Goal: Check status

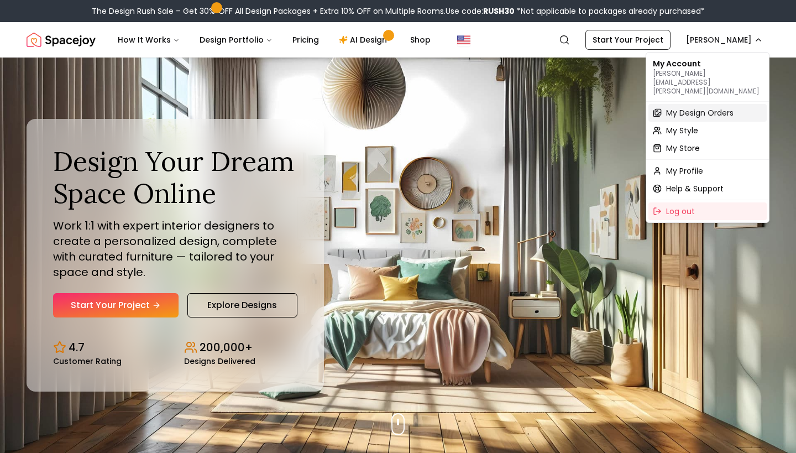
click at [704, 107] on span "My Design Orders" at bounding box center [699, 112] width 67 height 11
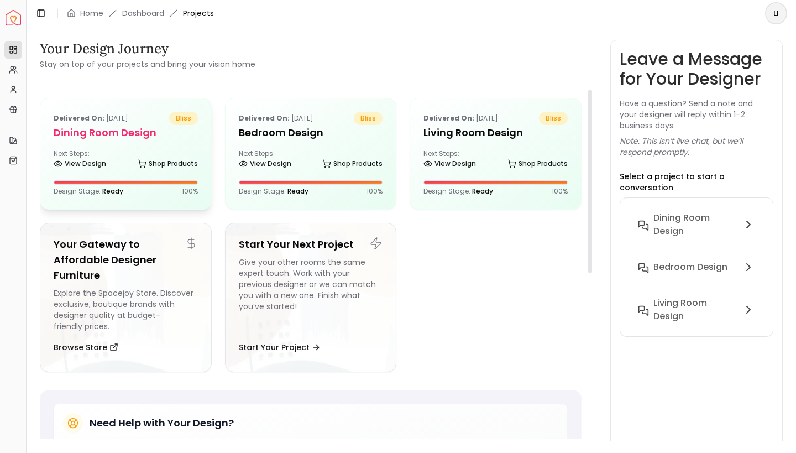
click at [100, 137] on h5 "Dining Room Design" at bounding box center [126, 132] width 144 height 15
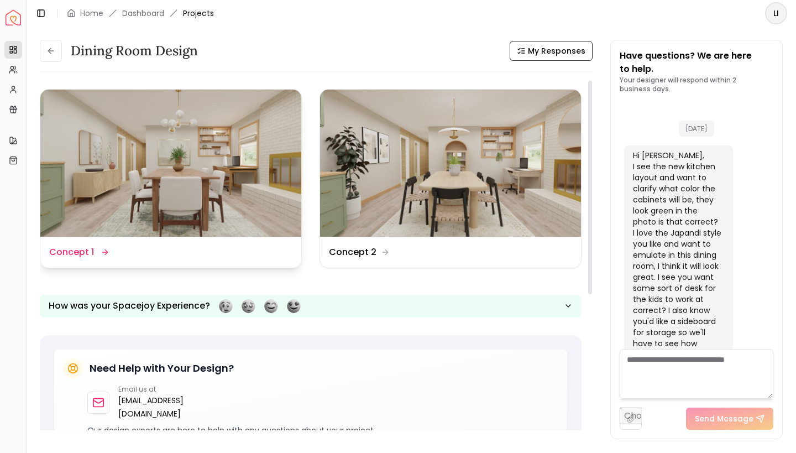
scroll to position [1514, 0]
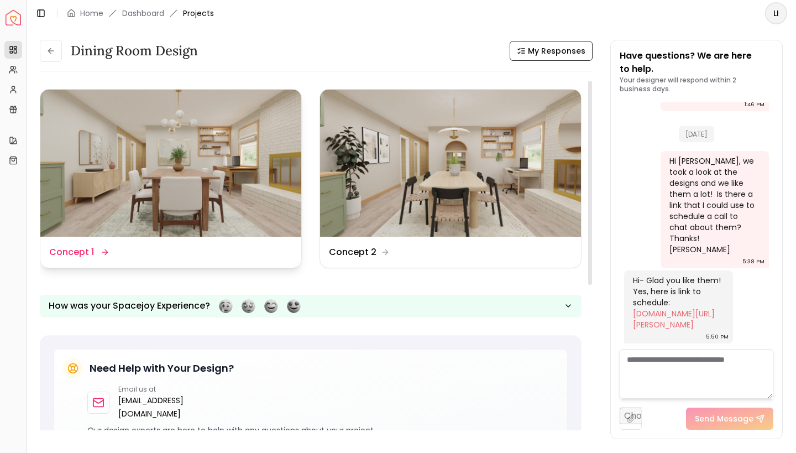
click at [200, 185] on img at bounding box center [170, 163] width 261 height 147
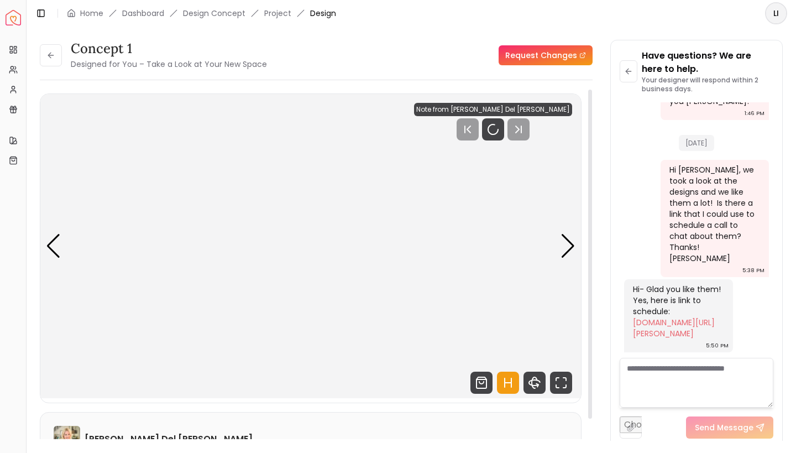
scroll to position [1505, 0]
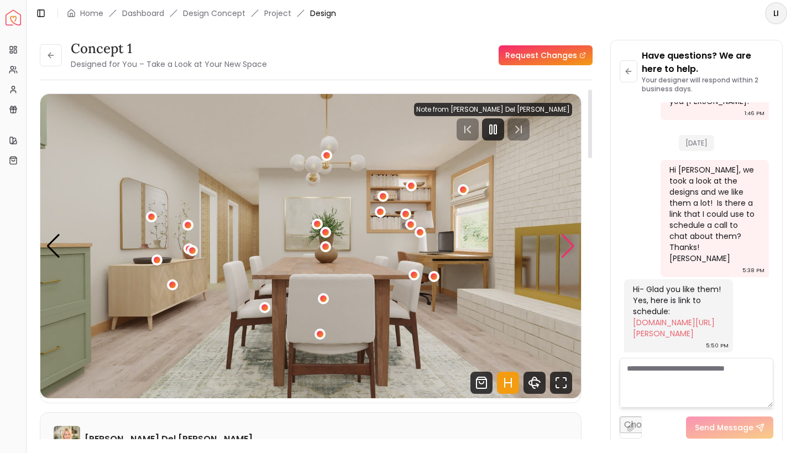
click at [566, 243] on div "Next slide" at bounding box center [568, 246] width 15 height 24
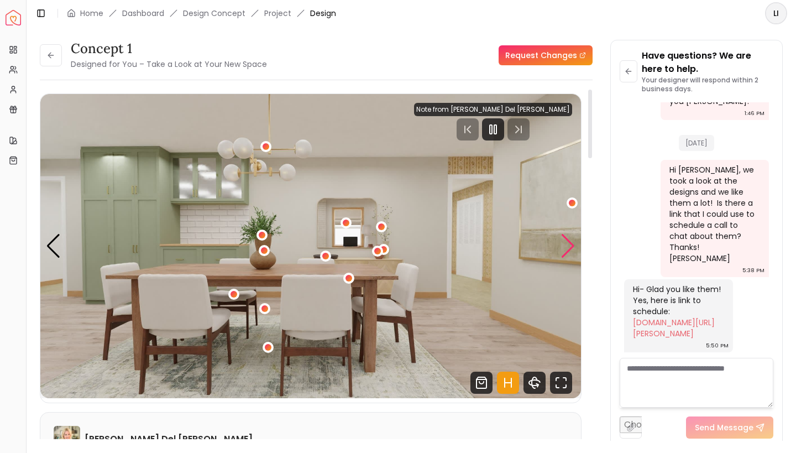
click at [574, 245] on div "Next slide" at bounding box center [568, 246] width 15 height 24
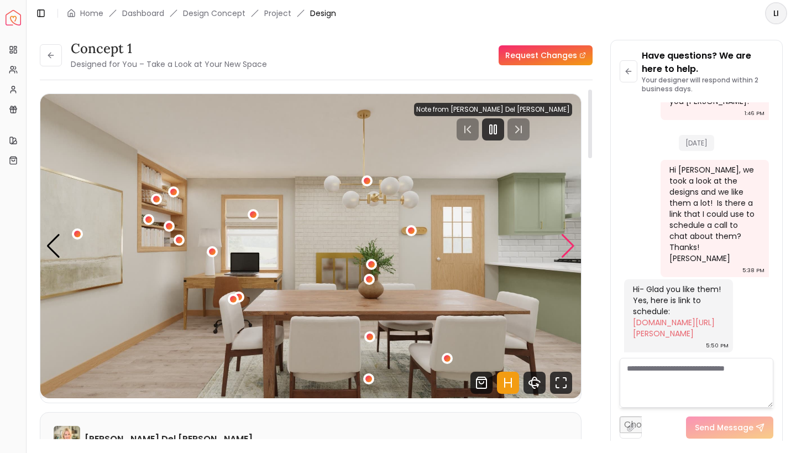
click at [563, 245] on div "Next slide" at bounding box center [568, 246] width 15 height 24
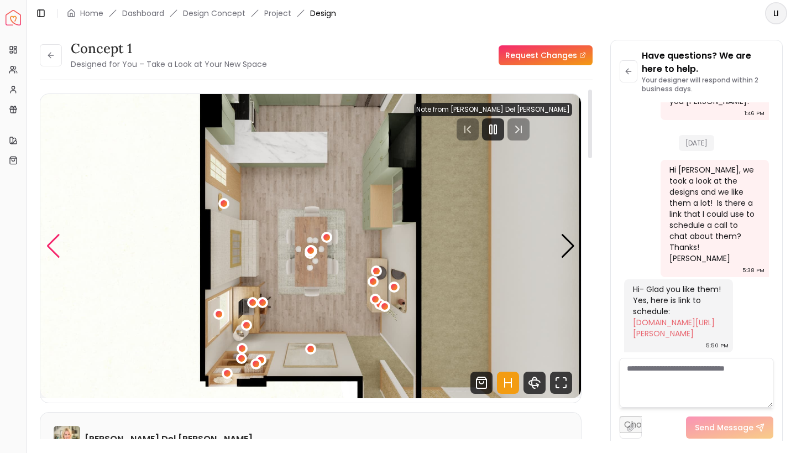
click at [55, 251] on div "Previous slide" at bounding box center [53, 246] width 15 height 24
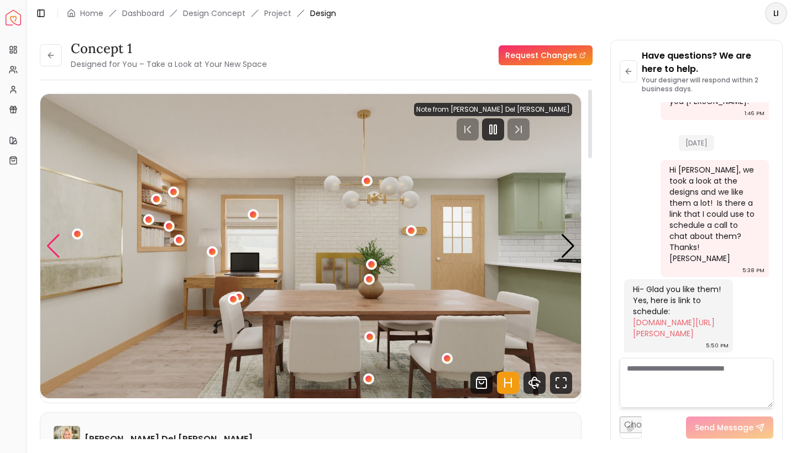
click at [58, 254] on div "Previous slide" at bounding box center [53, 246] width 15 height 24
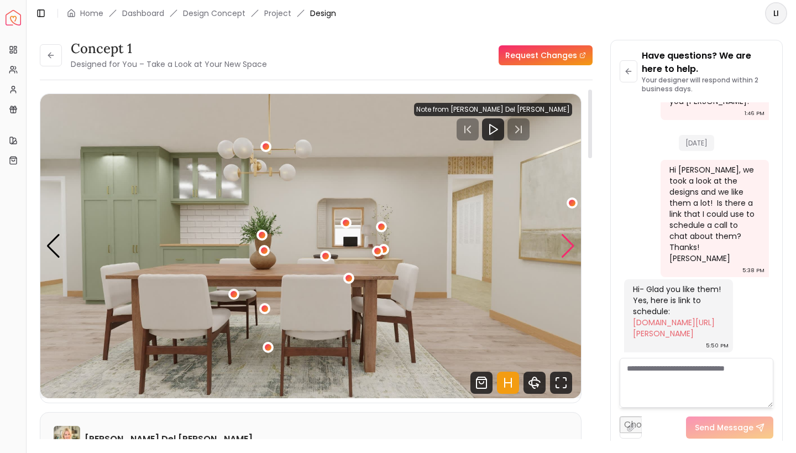
click at [571, 250] on div "Next slide" at bounding box center [568, 246] width 15 height 24
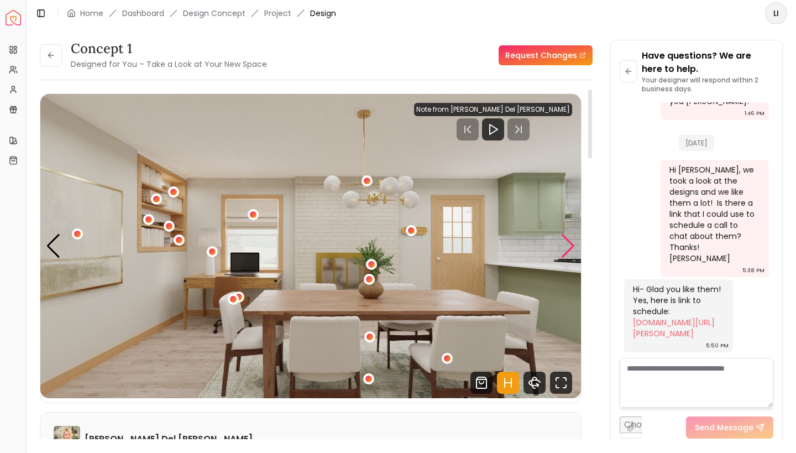
click at [570, 248] on div "Next slide" at bounding box center [568, 246] width 15 height 24
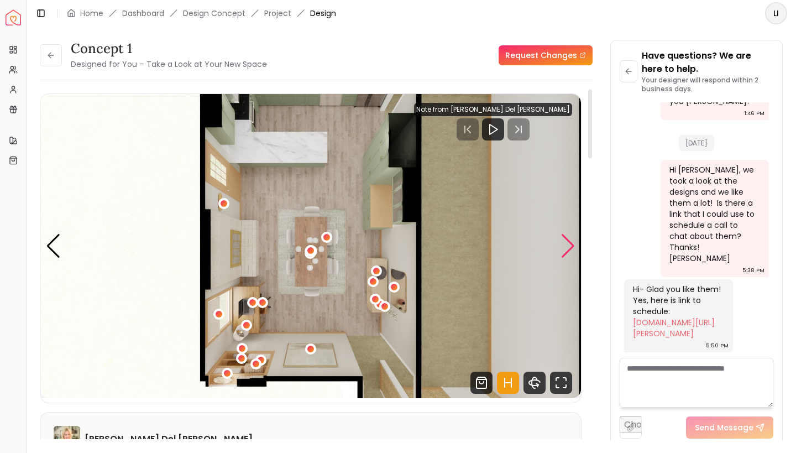
click at [571, 247] on div "Next slide" at bounding box center [568, 246] width 15 height 24
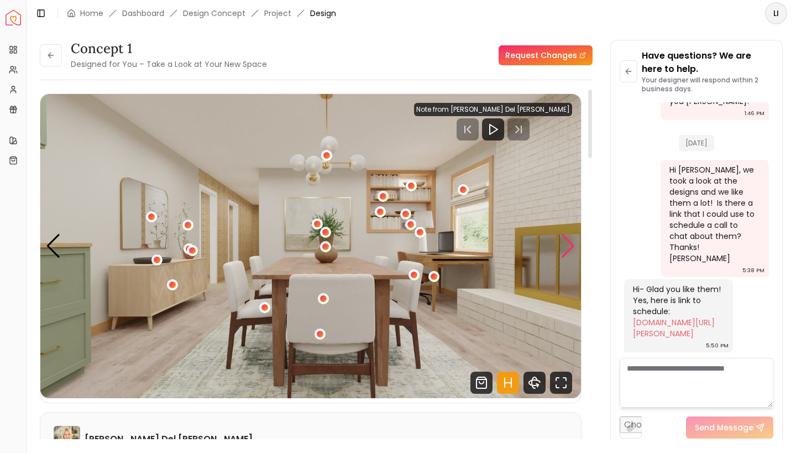
click at [568, 249] on div "Next slide" at bounding box center [568, 246] width 15 height 24
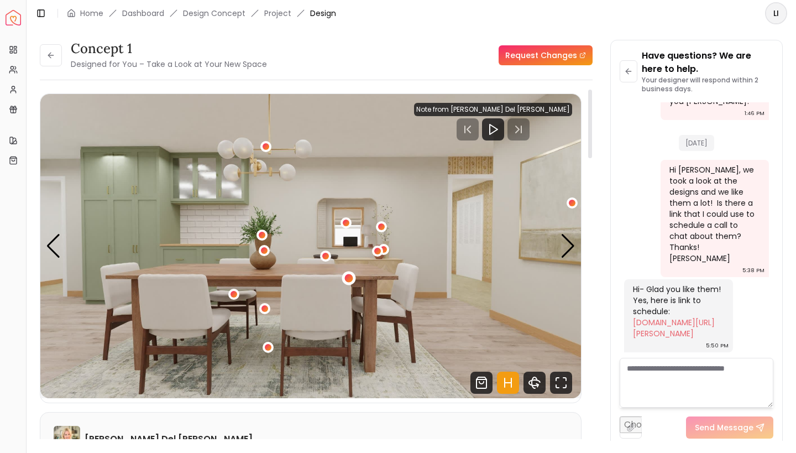
click at [351, 278] on div "2 / 4" at bounding box center [348, 278] width 8 height 8
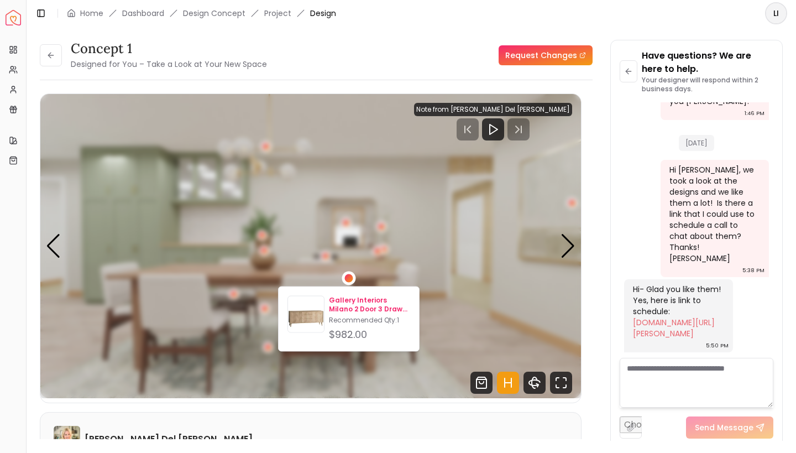
click at [351, 302] on p "Gallery Interiors Milano 2 Door 3 Drawer Sideboard" at bounding box center [369, 305] width 81 height 18
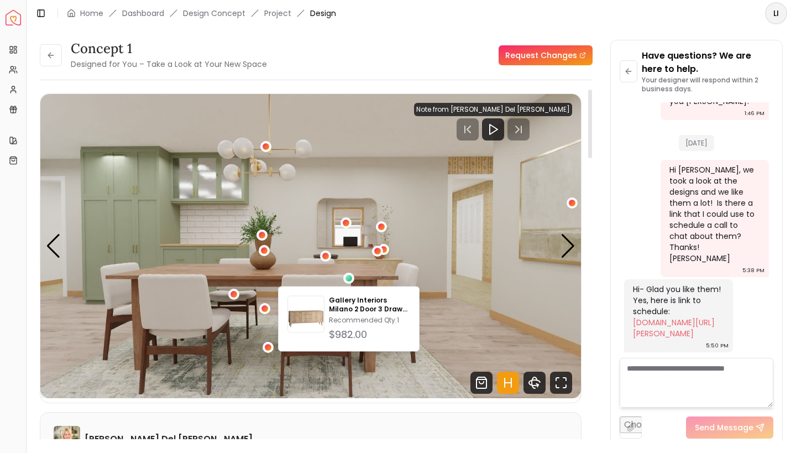
click at [407, 59] on div "Concept 1 Designed for You – Take a Look at Your New Space Request Changes" at bounding box center [316, 55] width 553 height 31
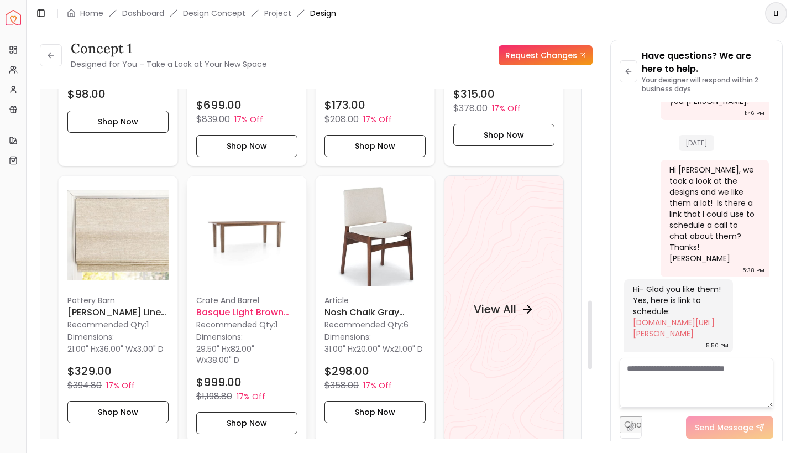
scroll to position [1092, 0]
